Goal: Transaction & Acquisition: Purchase product/service

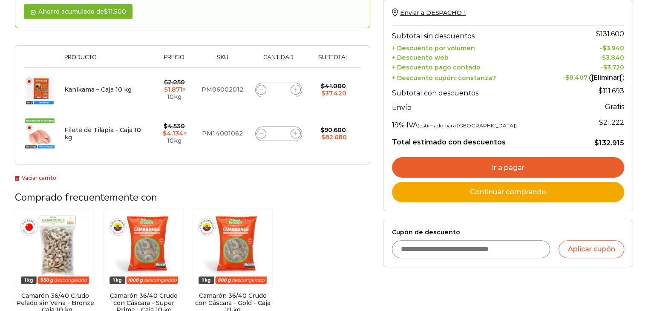
scroll to position [170, 0]
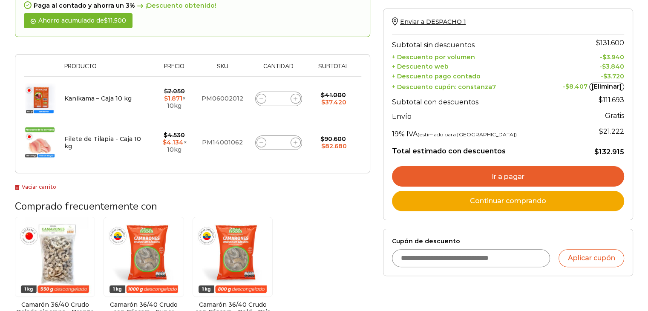
click at [503, 173] on link "Ir a pagar" at bounding box center [508, 176] width 232 height 20
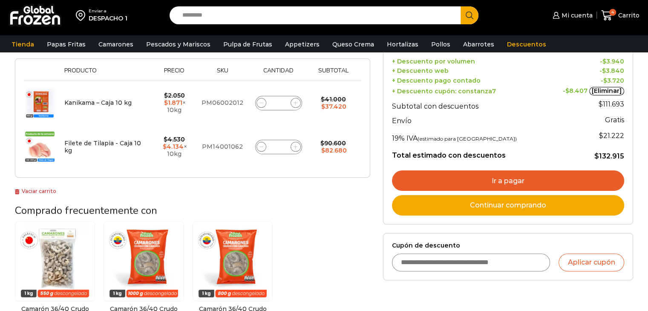
scroll to position [0, 0]
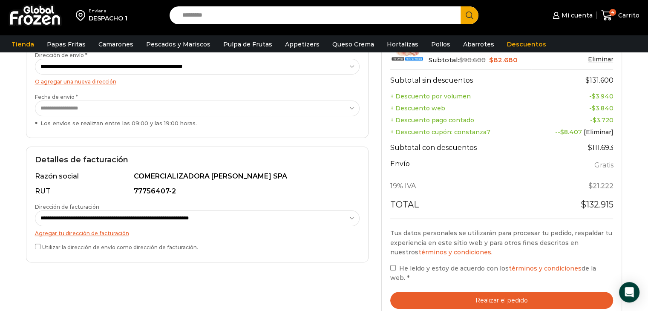
scroll to position [170, 0]
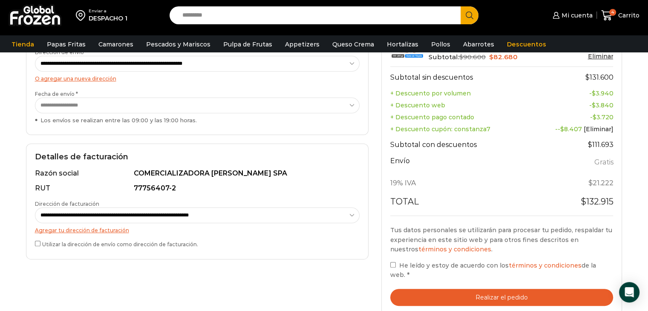
click at [519, 290] on button "Realizar el pedido" at bounding box center [501, 297] width 223 height 17
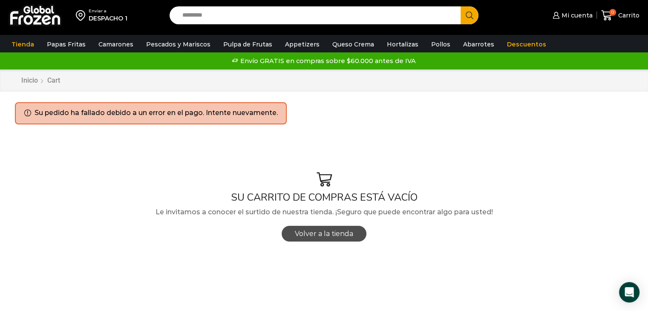
click at [326, 239] on link "Volver a la tienda" at bounding box center [324, 234] width 85 height 16
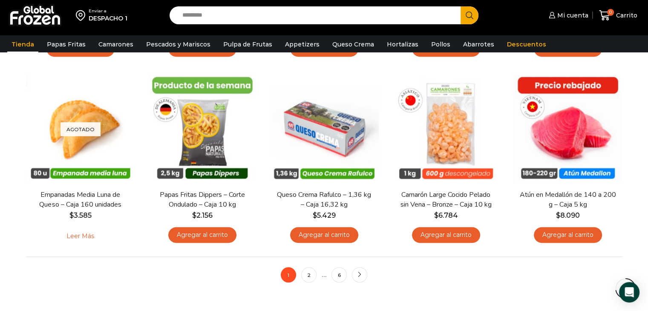
scroll to position [614, 0]
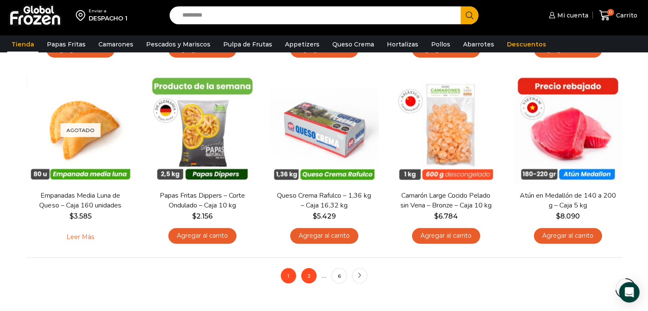
click at [310, 273] on link "2" at bounding box center [308, 275] width 15 height 15
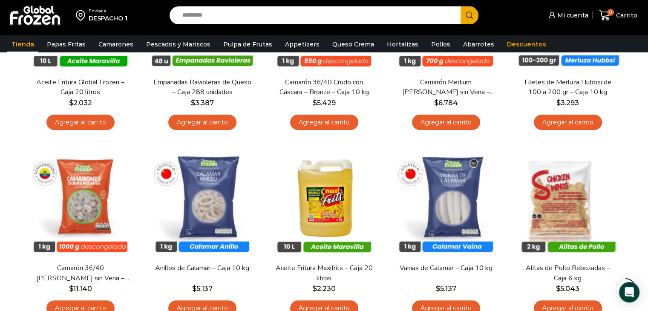
scroll to position [170, 0]
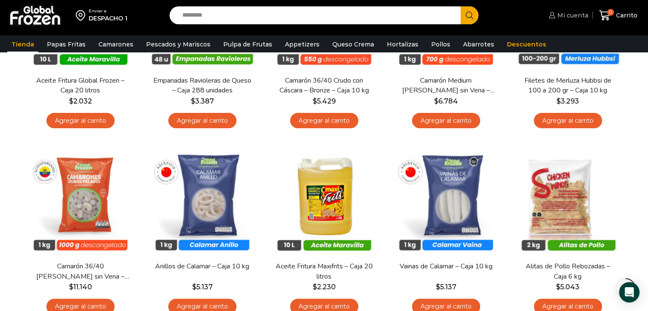
click at [578, 17] on span "Mi cuenta" at bounding box center [571, 15] width 33 height 9
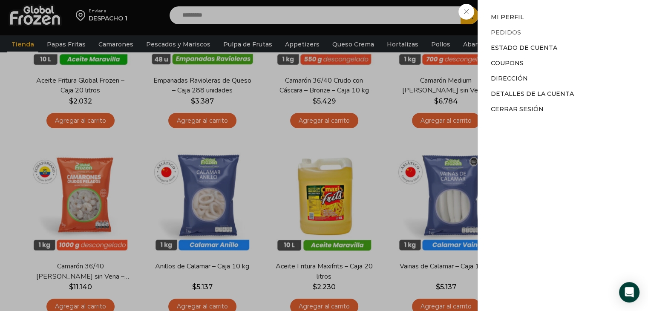
click at [512, 35] on link "Pedidos" at bounding box center [506, 33] width 30 height 8
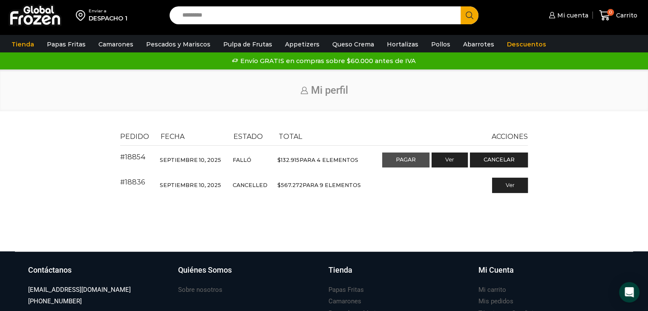
click at [405, 162] on link "Pagar" at bounding box center [405, 160] width 47 height 15
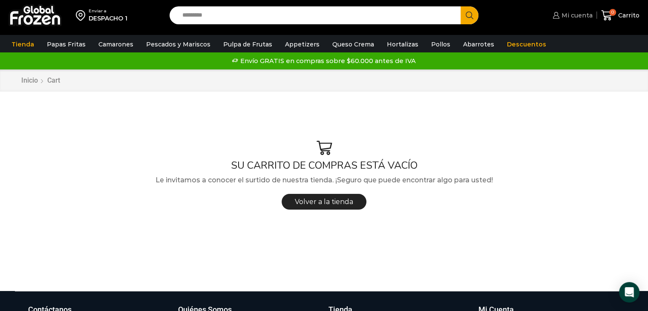
click at [569, 12] on span "Mi cuenta" at bounding box center [576, 15] width 33 height 9
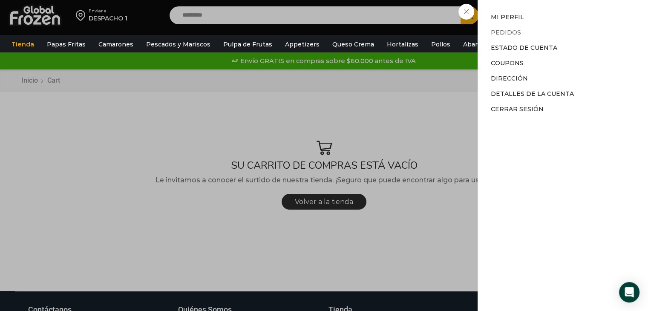
click at [504, 31] on link "Pedidos" at bounding box center [506, 33] width 30 height 8
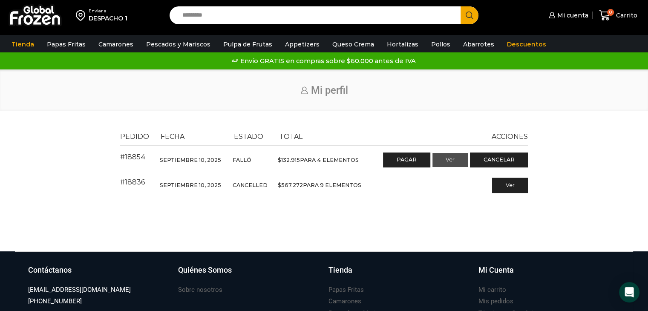
click at [451, 161] on link "Ver" at bounding box center [450, 160] width 35 height 14
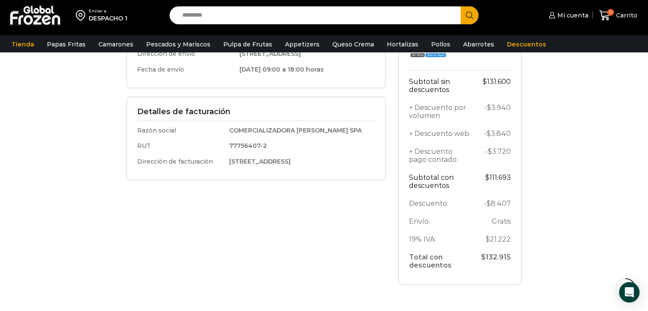
scroll to position [213, 0]
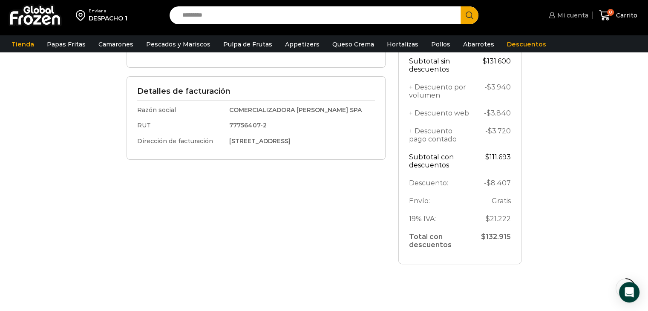
click at [568, 16] on span "Mi cuenta" at bounding box center [571, 15] width 33 height 9
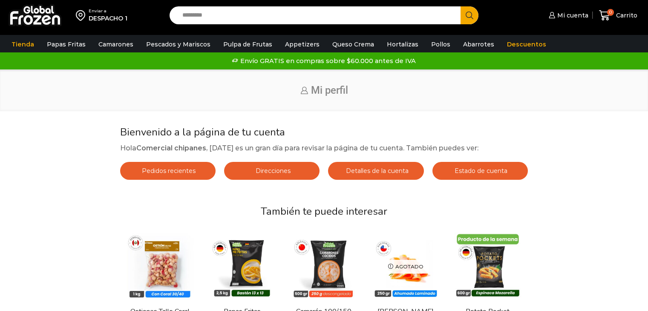
click at [559, 11] on span "Mi cuenta" at bounding box center [571, 15] width 33 height 9
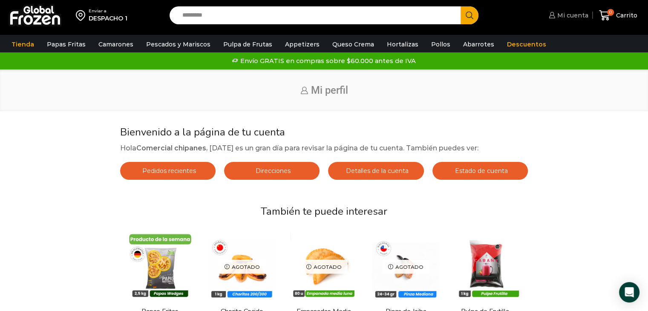
click at [568, 16] on span "Mi cuenta" at bounding box center [571, 15] width 33 height 9
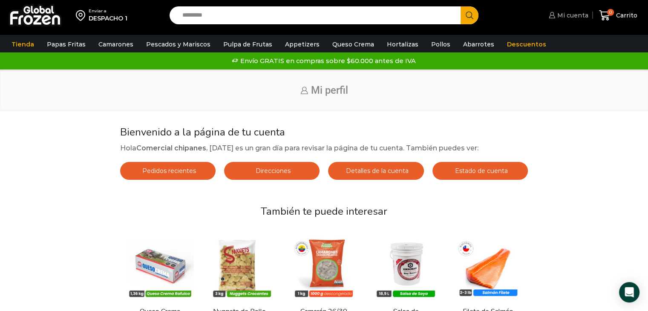
click at [566, 14] on span "Mi cuenta" at bounding box center [571, 15] width 33 height 9
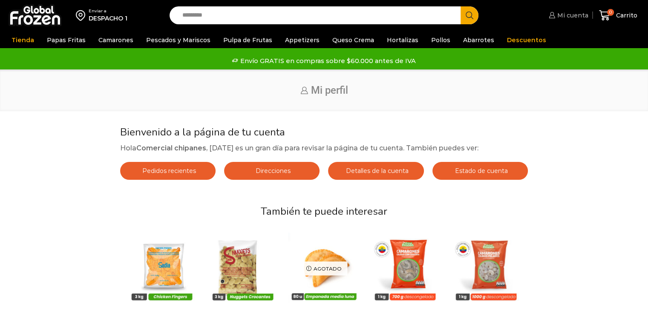
click at [561, 14] on span "Mi cuenta" at bounding box center [571, 15] width 33 height 9
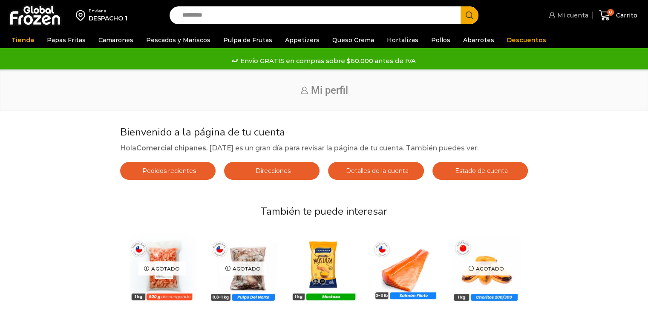
click at [558, 13] on span "Mi cuenta" at bounding box center [571, 15] width 33 height 9
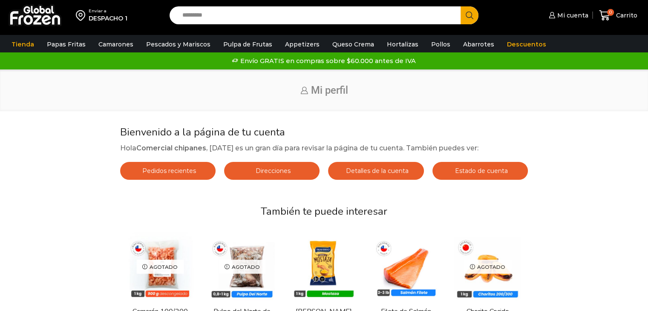
drag, startPoint x: 554, startPoint y: 89, endPoint x: 560, endPoint y: 79, distance: 12.3
click at [554, 89] on h1 "Mi perfil" at bounding box center [324, 90] width 618 height 12
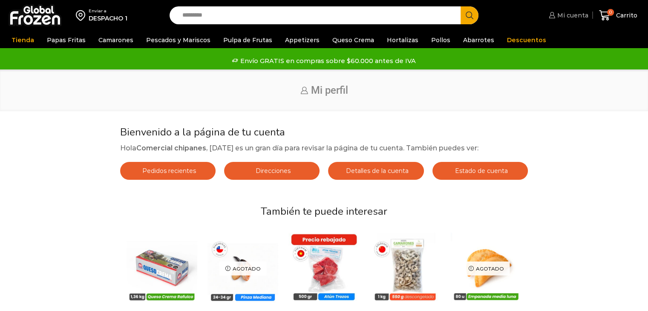
click at [552, 14] on icon at bounding box center [552, 15] width 6 height 6
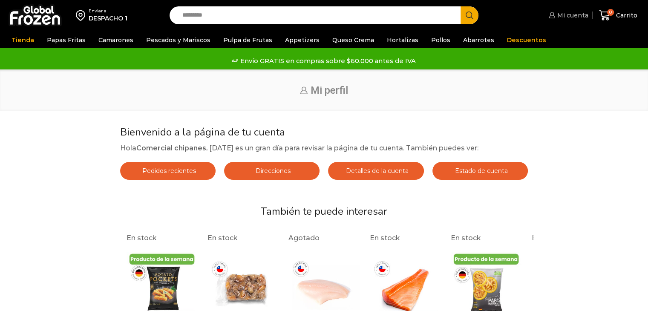
click at [568, 14] on span "Mi cuenta" at bounding box center [571, 15] width 33 height 9
click at [552, 14] on icon at bounding box center [552, 15] width 6 height 6
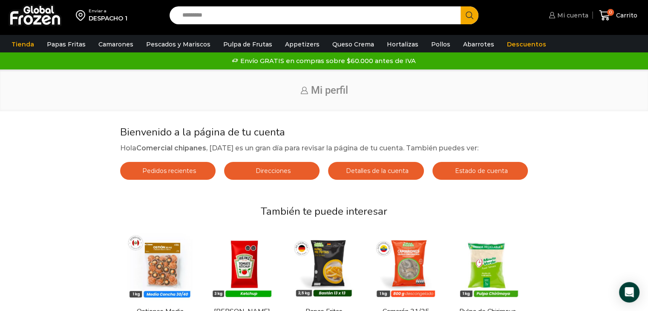
click at [559, 16] on span "Mi cuenta" at bounding box center [571, 15] width 33 height 9
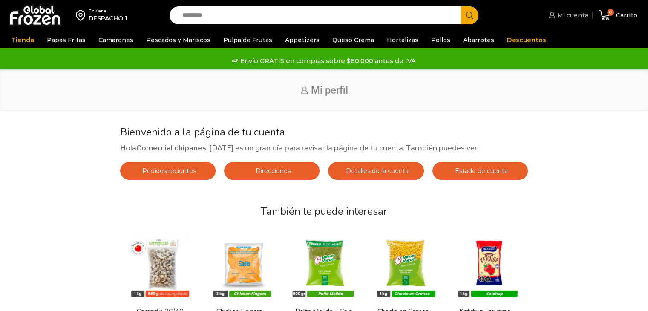
click at [557, 14] on span "Mi cuenta" at bounding box center [571, 15] width 33 height 9
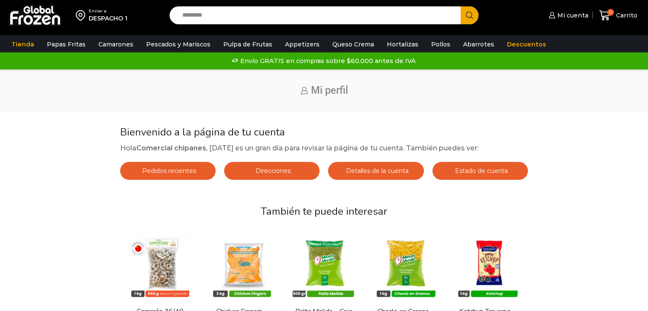
drag, startPoint x: 554, startPoint y: 14, endPoint x: 539, endPoint y: 17, distance: 15.7
click at [539, 17] on div "Mi cuenta 0 Carrito 0 0 Shopping Cart No tienes productos en el carrito. Volver…" at bounding box center [565, 16] width 153 height 20
click at [554, 14] on icon at bounding box center [552, 15] width 6 height 6
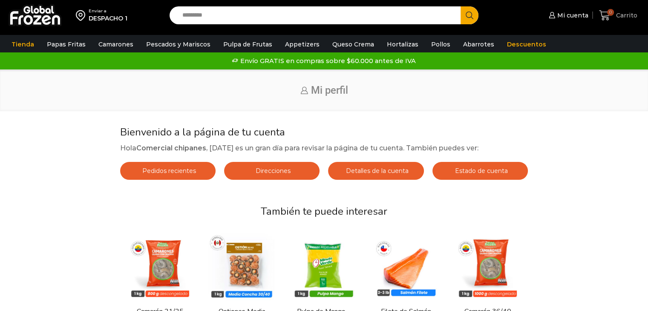
click at [624, 17] on span "Carrito" at bounding box center [625, 15] width 23 height 9
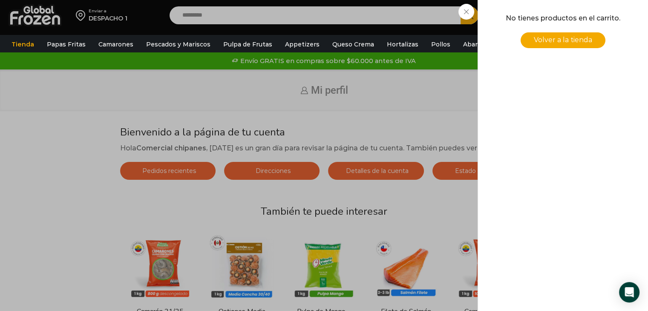
click at [597, 26] on div "0 Carrito 0 0 Shopping Cart No tienes productos en el carrito. Volver a la tien…" at bounding box center [618, 16] width 43 height 20
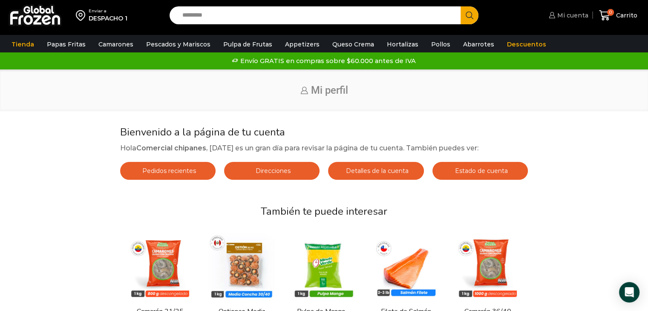
click at [580, 17] on span "Mi cuenta" at bounding box center [571, 15] width 33 height 9
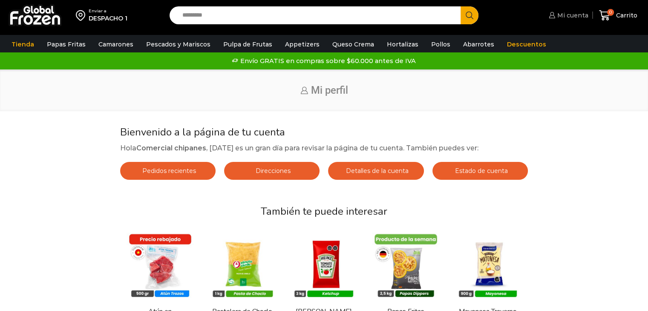
click at [551, 14] on icon at bounding box center [552, 15] width 6 height 6
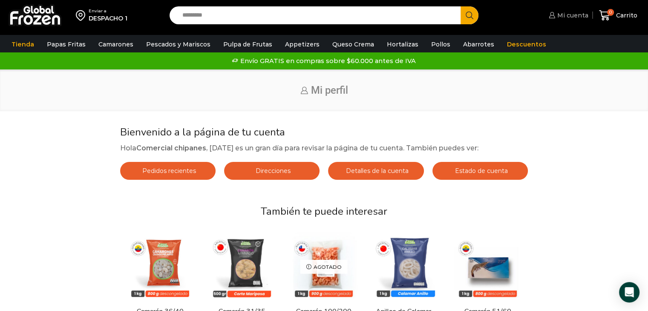
click at [564, 16] on span "Mi cuenta" at bounding box center [571, 15] width 33 height 9
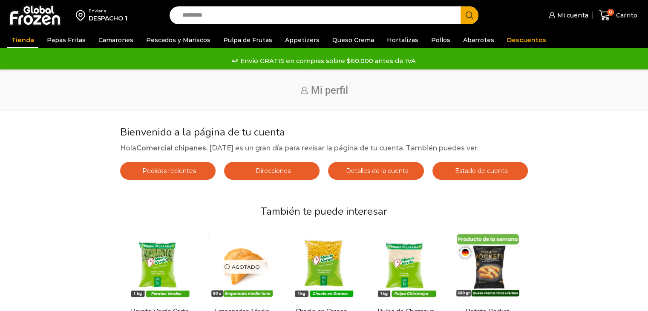
click at [24, 38] on link "Tienda" at bounding box center [22, 40] width 31 height 16
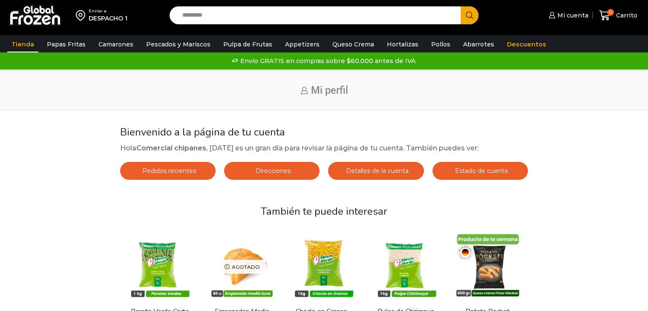
click at [26, 43] on link "Tienda" at bounding box center [22, 44] width 31 height 16
click at [564, 14] on span "Mi cuenta" at bounding box center [571, 15] width 33 height 9
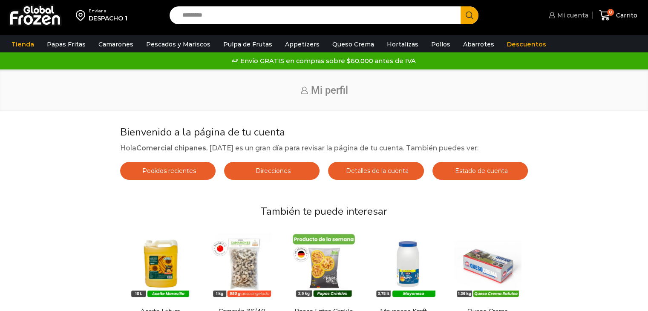
click at [586, 15] on span "Mi cuenta" at bounding box center [571, 15] width 33 height 9
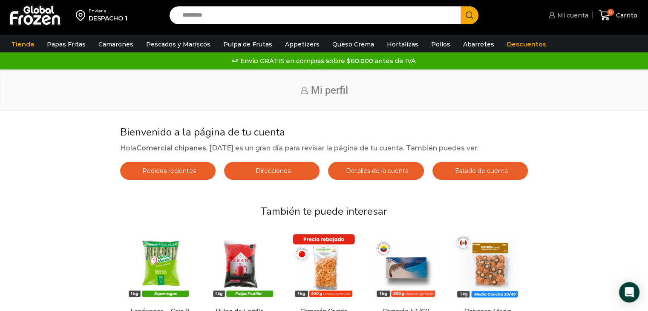
click at [567, 15] on span "Mi cuenta" at bounding box center [571, 15] width 33 height 9
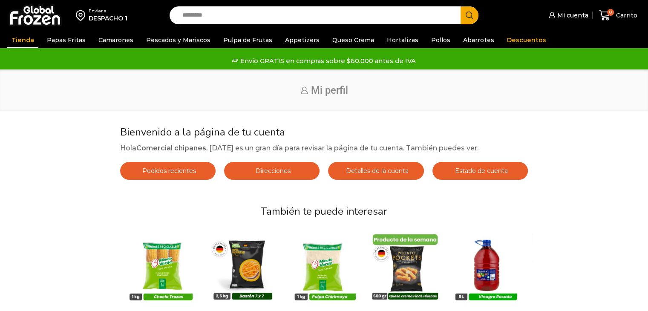
click at [23, 38] on link "Tienda" at bounding box center [22, 40] width 31 height 16
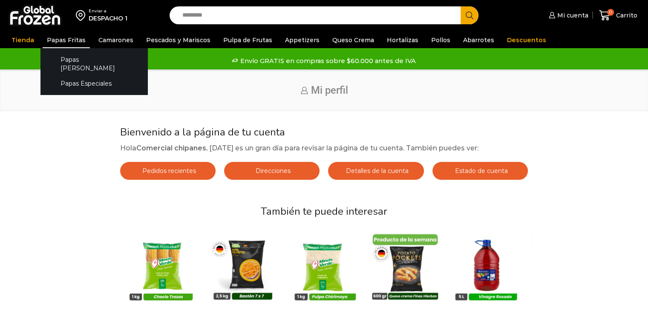
click at [55, 40] on link "Papas Fritas" at bounding box center [66, 40] width 47 height 16
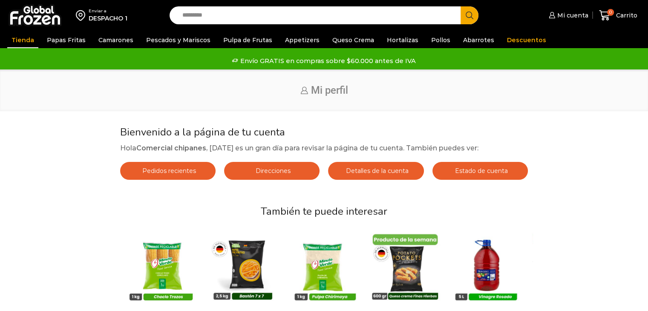
click at [29, 40] on link "Tienda" at bounding box center [22, 40] width 31 height 16
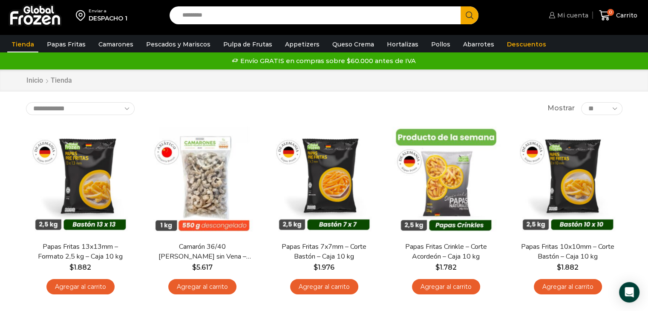
click at [578, 14] on span "Mi cuenta" at bounding box center [571, 15] width 33 height 9
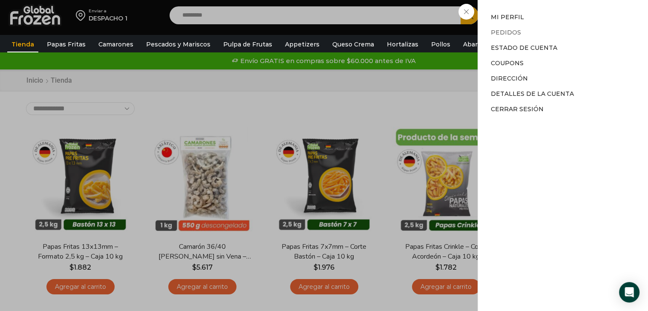
click at [515, 32] on link "Pedidos" at bounding box center [506, 33] width 30 height 8
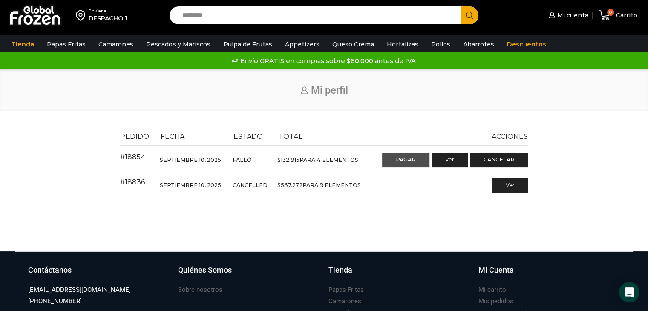
click at [406, 159] on link "Pagar" at bounding box center [405, 160] width 47 height 15
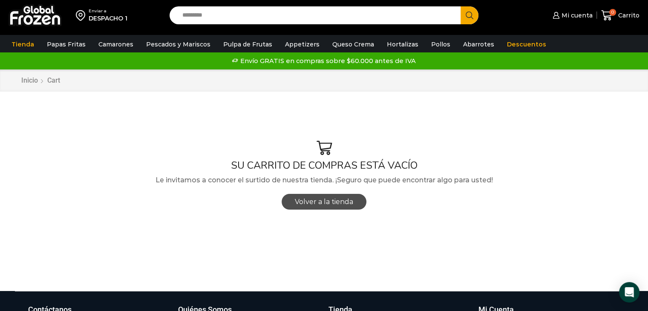
click at [344, 200] on span "Volver a la tienda" at bounding box center [324, 202] width 58 height 8
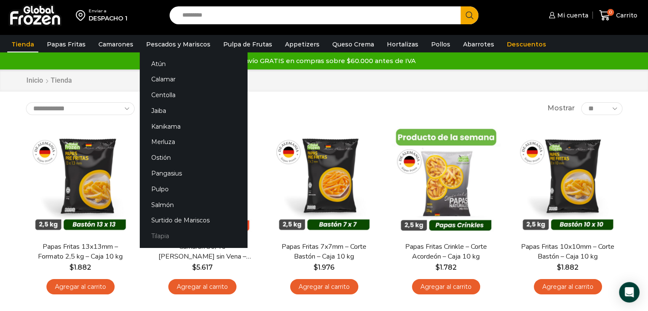
click at [175, 237] on link "Tilapia" at bounding box center [193, 236] width 107 height 16
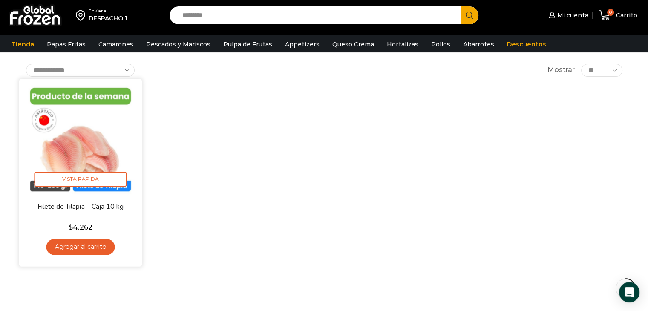
click at [89, 244] on link "Agregar al carrito" at bounding box center [80, 247] width 69 height 16
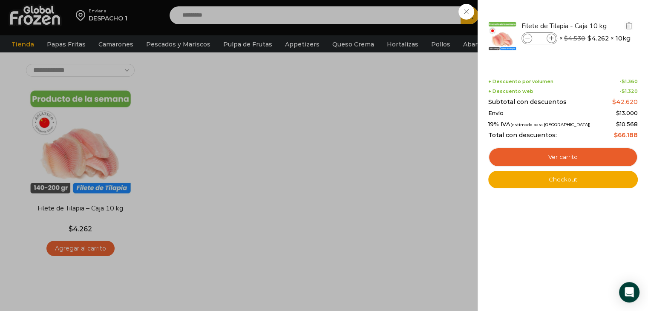
click at [551, 36] on icon at bounding box center [551, 38] width 5 height 5
type input "*"
click at [597, 26] on div "2 Carrito 2 2 Shopping Cart *" at bounding box center [618, 16] width 43 height 20
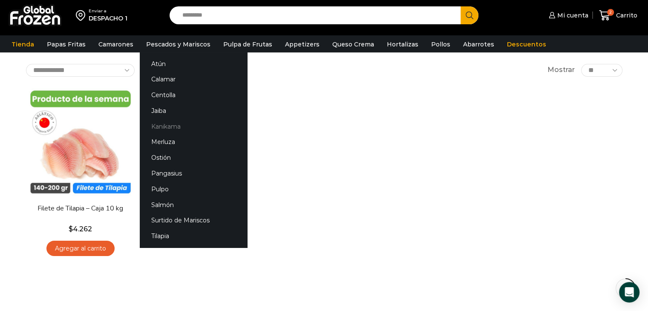
click at [158, 129] on link "Kanikama" at bounding box center [193, 126] width 107 height 16
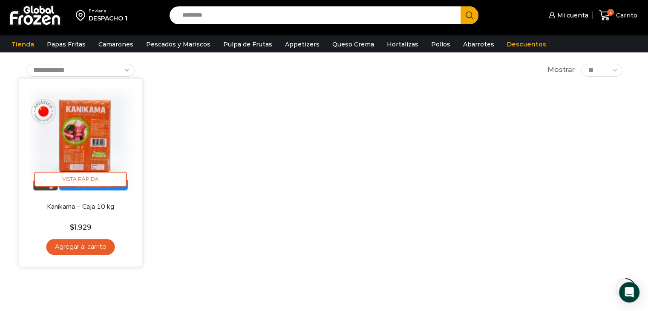
click at [84, 248] on link "Agregar al carrito" at bounding box center [80, 247] width 69 height 16
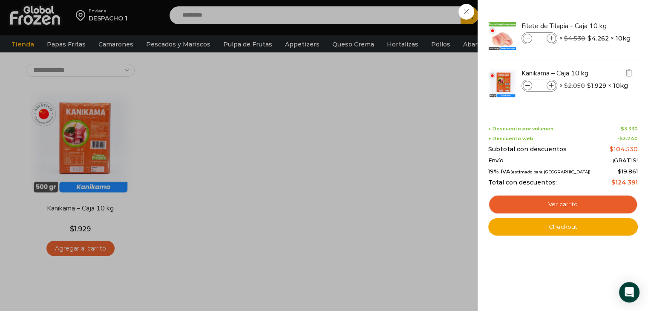
click at [551, 82] on span at bounding box center [551, 85] width 9 height 9
type input "*"
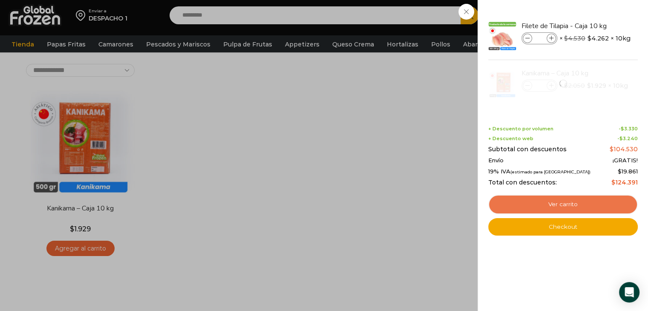
click at [557, 207] on link "Ver carrito" at bounding box center [563, 205] width 150 height 20
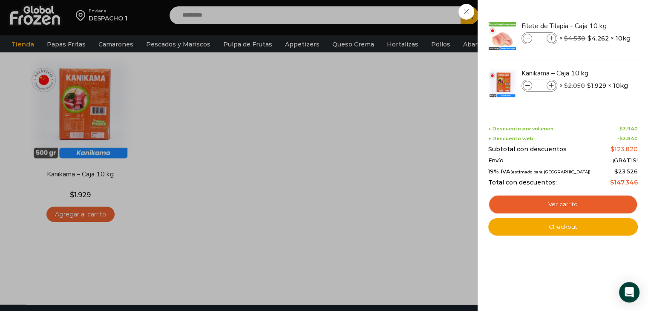
scroll to position [85, 0]
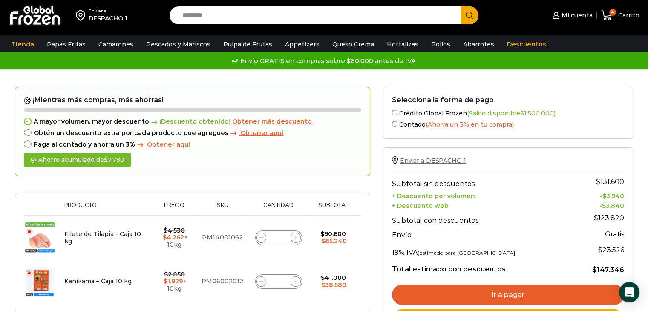
click at [437, 162] on span "Enviar a DESPACHO 1" at bounding box center [433, 161] width 66 height 8
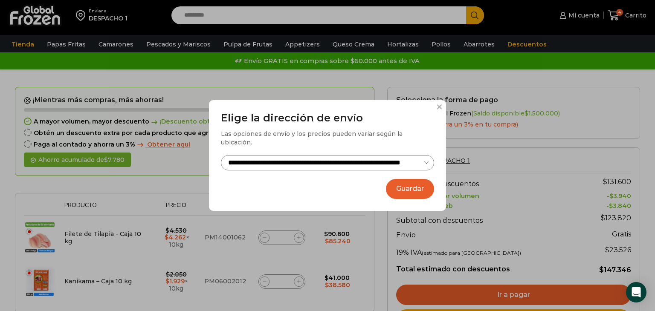
click at [428, 156] on select "**********" at bounding box center [327, 163] width 213 height 16
click at [410, 187] on button "Guardar" at bounding box center [410, 189] width 48 height 20
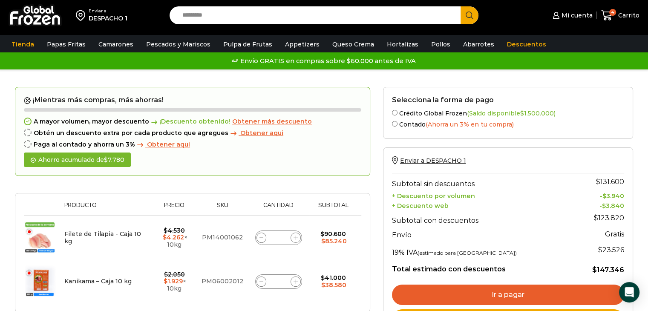
scroll to position [43, 0]
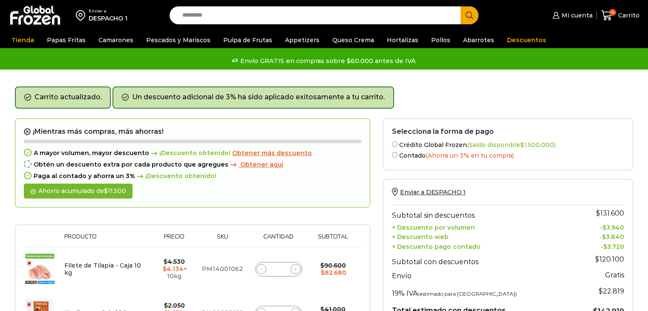
scroll to position [170, 0]
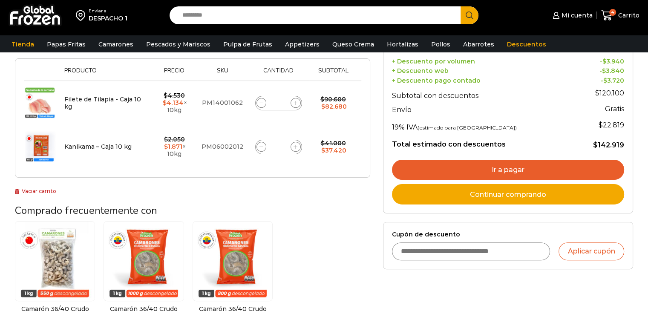
click at [412, 249] on input "Cupón de descuento" at bounding box center [471, 251] width 159 height 18
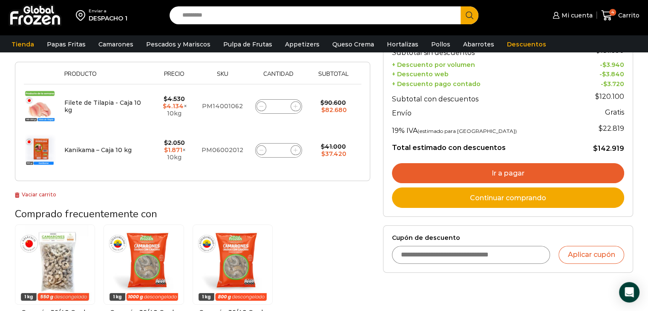
scroll to position [213, 0]
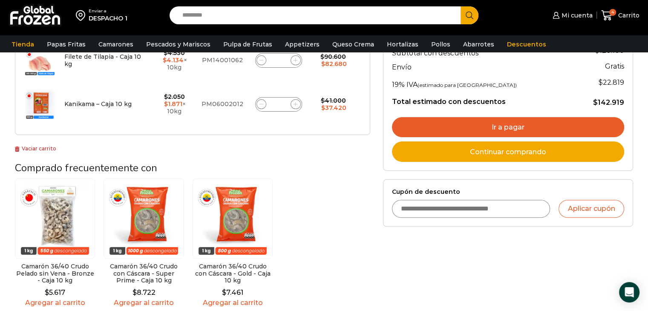
click at [412, 208] on input "Cupón de descuento" at bounding box center [471, 209] width 159 height 18
type input "*********"
click at [592, 208] on button "Aplicar cupón" at bounding box center [592, 209] width 66 height 18
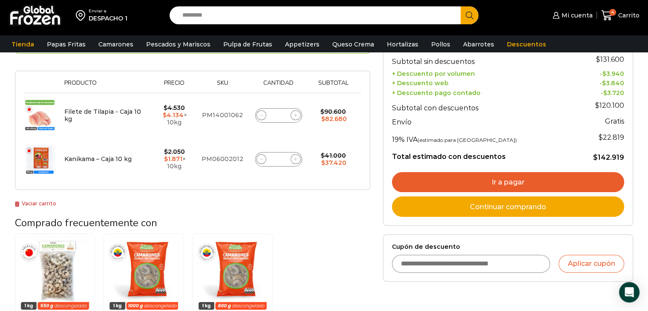
scroll to position [170, 0]
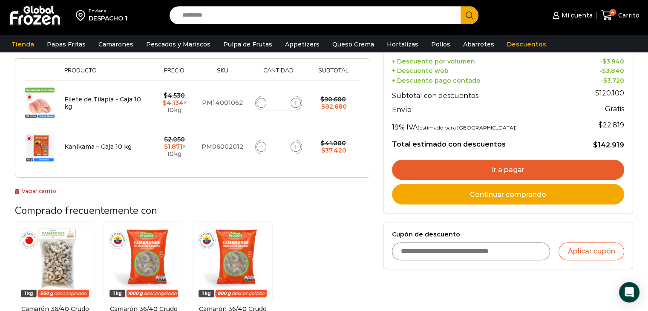
click at [438, 247] on input "Cupón de descuento" at bounding box center [471, 251] width 159 height 18
type input "*********"
click at [594, 248] on button "Aplicar cupón" at bounding box center [592, 251] width 66 height 18
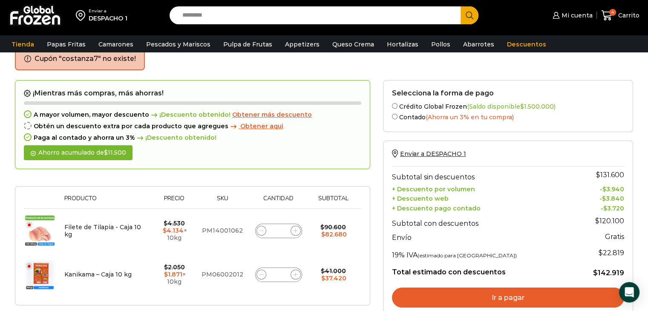
scroll to position [128, 0]
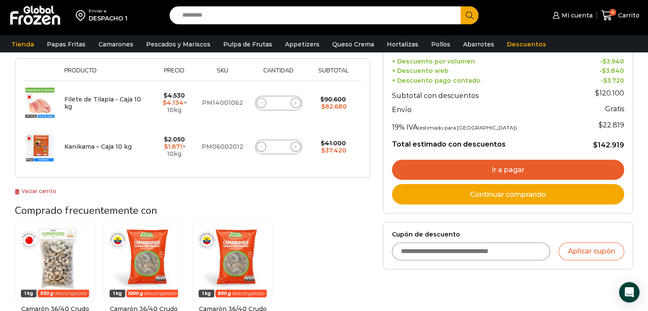
scroll to position [128, 0]
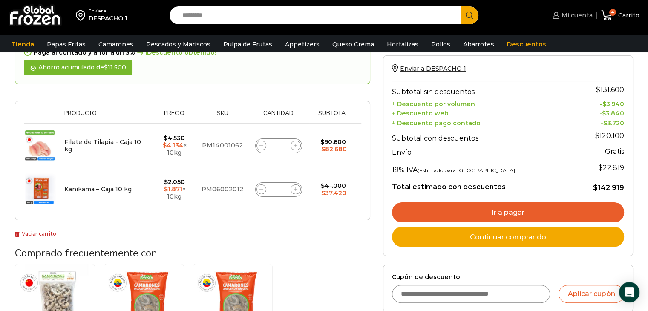
click at [574, 14] on span "Mi cuenta" at bounding box center [576, 15] width 33 height 9
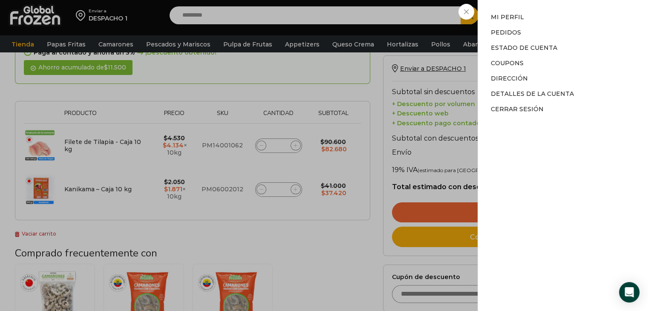
click at [574, 14] on li "Mi perfil" at bounding box center [563, 19] width 144 height 12
click at [551, 24] on div "Mi cuenta Mi cuenta Mi perfil Pedidos Descargas Estado de Cuenta Coupons Direcc…" at bounding box center [572, 15] width 42 height 17
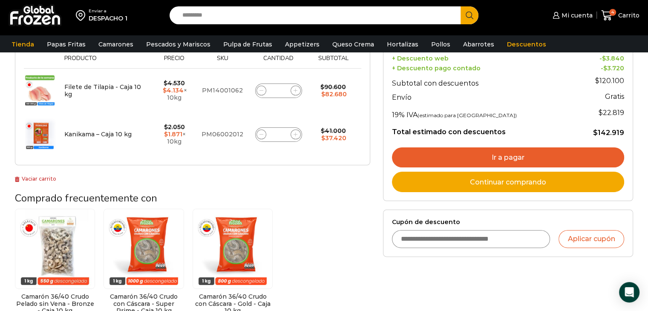
scroll to position [170, 0]
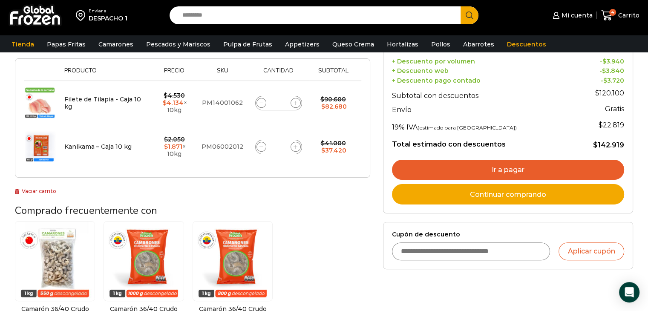
click at [493, 164] on link "Ir a pagar" at bounding box center [508, 170] width 232 height 20
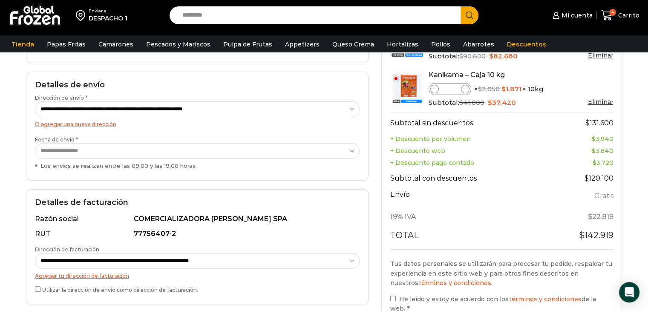
scroll to position [170, 0]
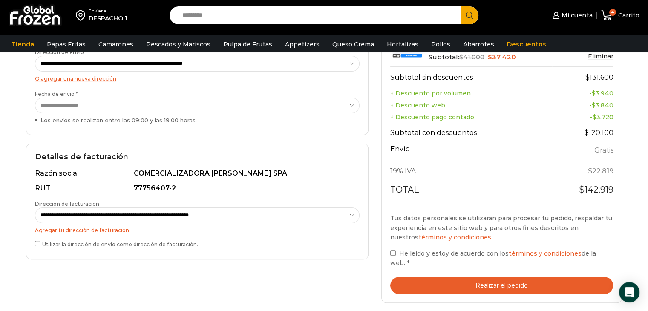
click at [467, 277] on button "Realizar el pedido" at bounding box center [501, 285] width 223 height 17
